Goal: Task Accomplishment & Management: Use online tool/utility

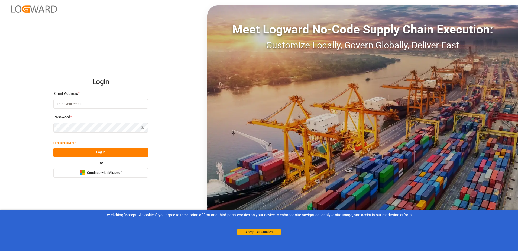
click at [99, 175] on span "Continue with Microsoft" at bounding box center [105, 172] width 36 height 5
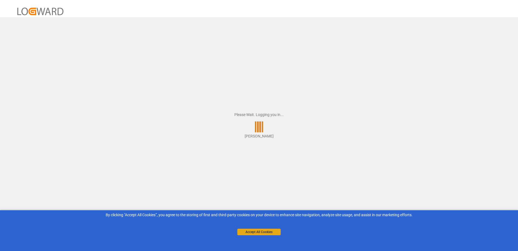
click at [250, 231] on button "Accept All Cookies" at bounding box center [259, 231] width 43 height 7
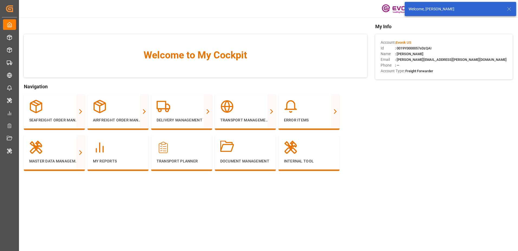
click at [510, 8] on icon at bounding box center [509, 9] width 7 height 7
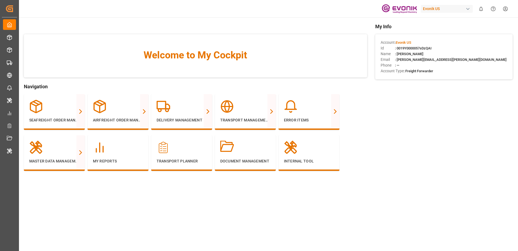
click at [450, 9] on div "Evonik US" at bounding box center [447, 9] width 52 height 8
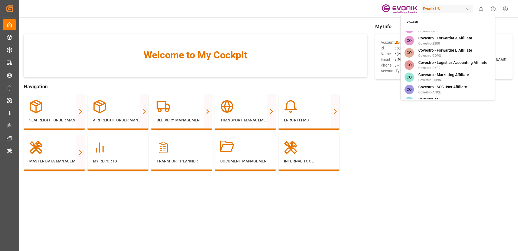
scroll to position [54, 0]
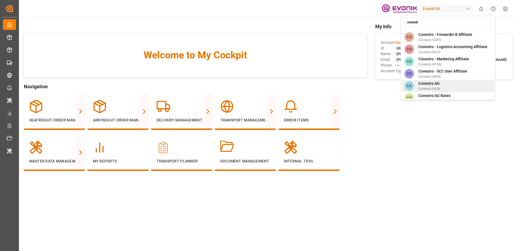
type input "covestr"
click at [440, 80] on div "CA Covestro AG Covestro-0V06" at bounding box center [448, 86] width 92 height 12
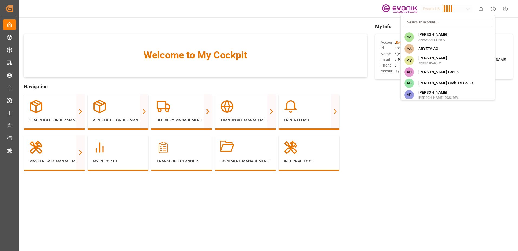
scroll to position [848, 0]
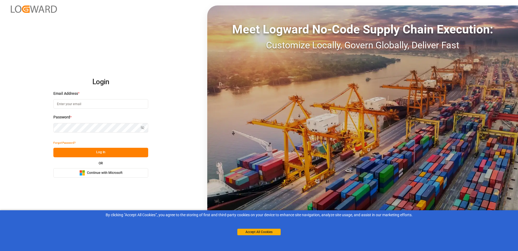
click at [77, 169] on button "Microsoft Logo Continue with Microsoft" at bounding box center [100, 172] width 95 height 9
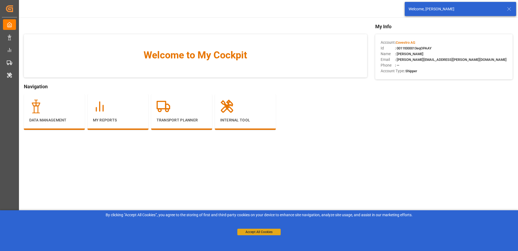
click at [248, 235] on button "Accept All Cookies" at bounding box center [259, 231] width 43 height 7
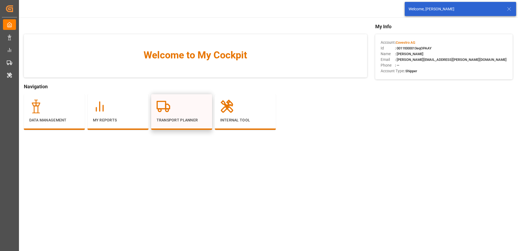
click at [155, 102] on div "Transport Planner" at bounding box center [181, 112] width 61 height 36
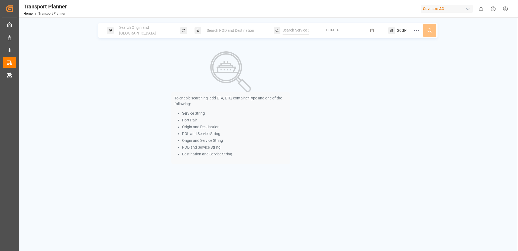
click at [160, 28] on div "Search Origin and POL" at bounding box center [145, 31] width 59 height 16
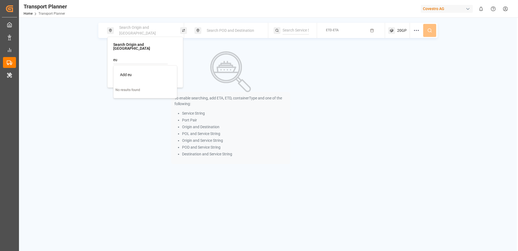
type input "e"
click at [137, 72] on div "NWC / EU" at bounding box center [146, 75] width 53 height 6
type input "NWC / EU"
click at [213, 31] on span "Search POD and Destination" at bounding box center [230, 30] width 47 height 4
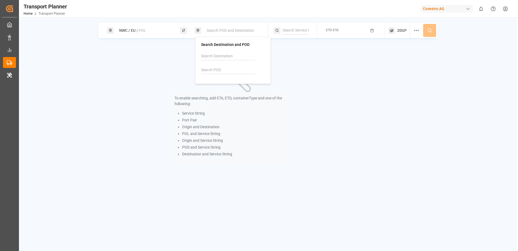
click at [218, 69] on input at bounding box center [228, 70] width 55 height 8
click at [220, 83] on b "CNSHA" at bounding box center [221, 84] width 13 height 4
type input "CNSHA"
click at [302, 68] on div "To enable searching, add ETA, ETD, containerType and one of the following: Serv…" at bounding box center [230, 107] width 265 height 125
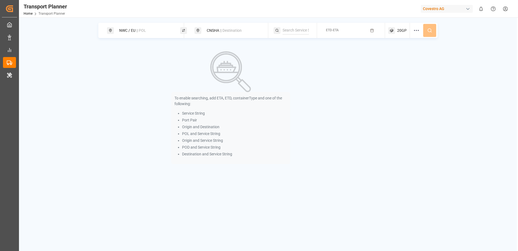
click at [347, 29] on button "ETD-ETA" at bounding box center [352, 30] width 62 height 11
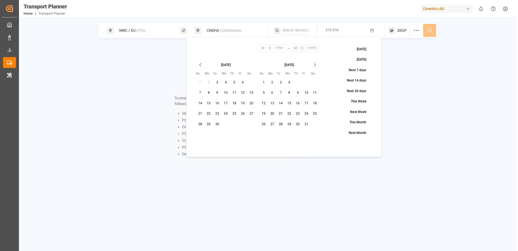
click at [200, 104] on button "14" at bounding box center [200, 103] width 9 height 9
type input "9"
type input "14"
type input "2025"
click at [315, 66] on icon "Go to next month" at bounding box center [315, 64] width 2 height 3
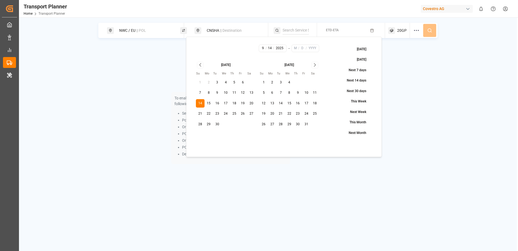
click at [315, 66] on icon "Go to next month" at bounding box center [315, 64] width 2 height 3
click at [306, 105] on button "19" at bounding box center [306, 103] width 9 height 9
type input "12"
type input "19"
type input "2025"
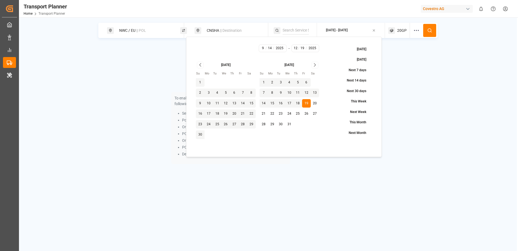
click at [430, 32] on circle at bounding box center [429, 29] width 3 height 3
